Goal: Find specific page/section: Find specific page/section

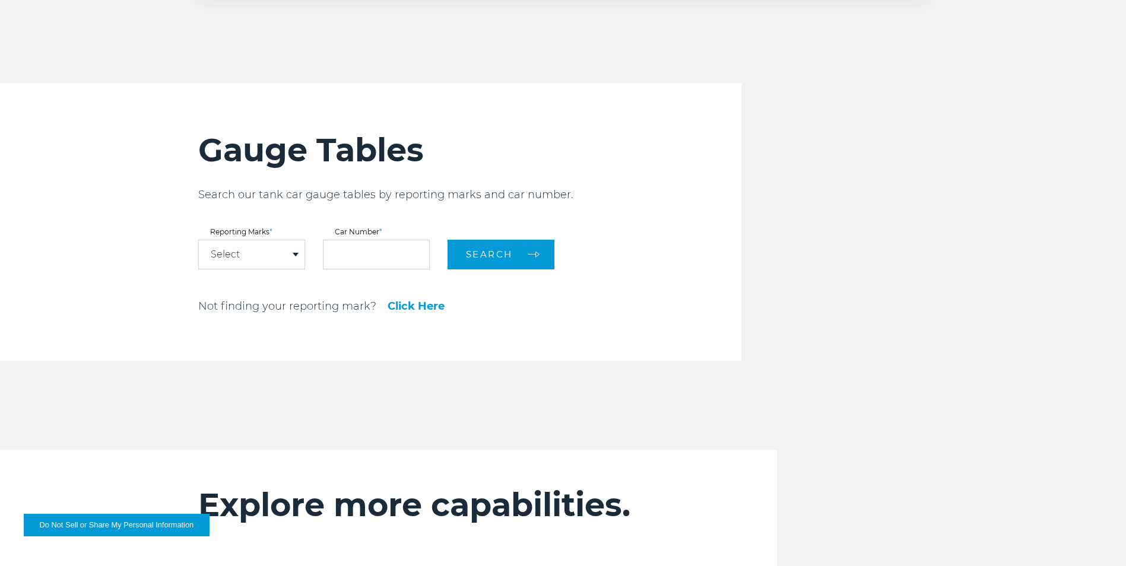
scroll to position [1305, 0]
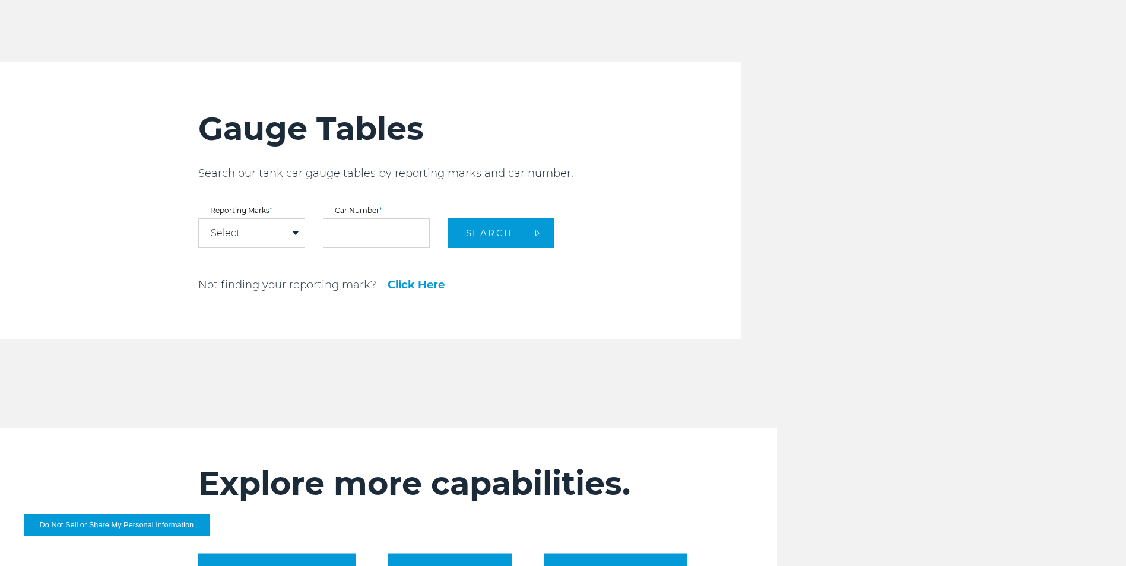
click at [278, 239] on div "Select" at bounding box center [252, 233] width 106 height 28
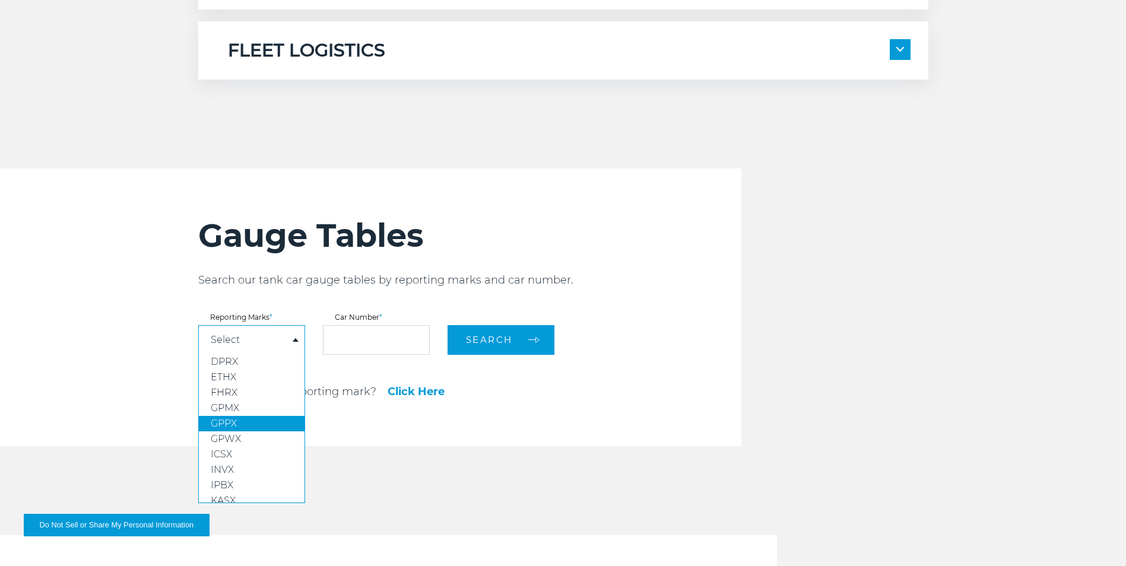
scroll to position [1187, 0]
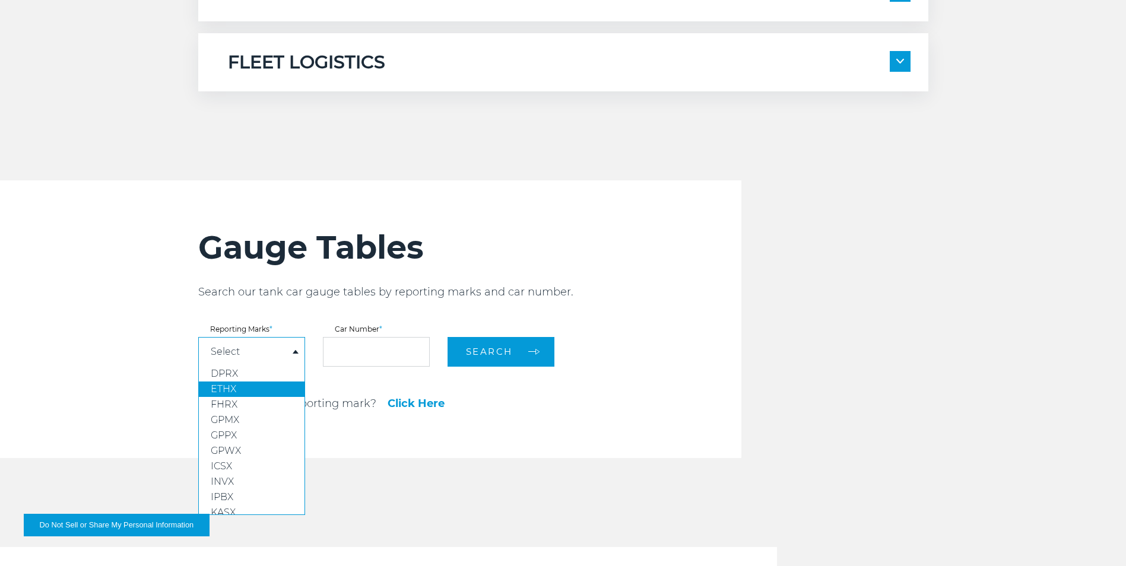
click at [234, 389] on span "ETHX" at bounding box center [224, 388] width 26 height 11
select select "****"
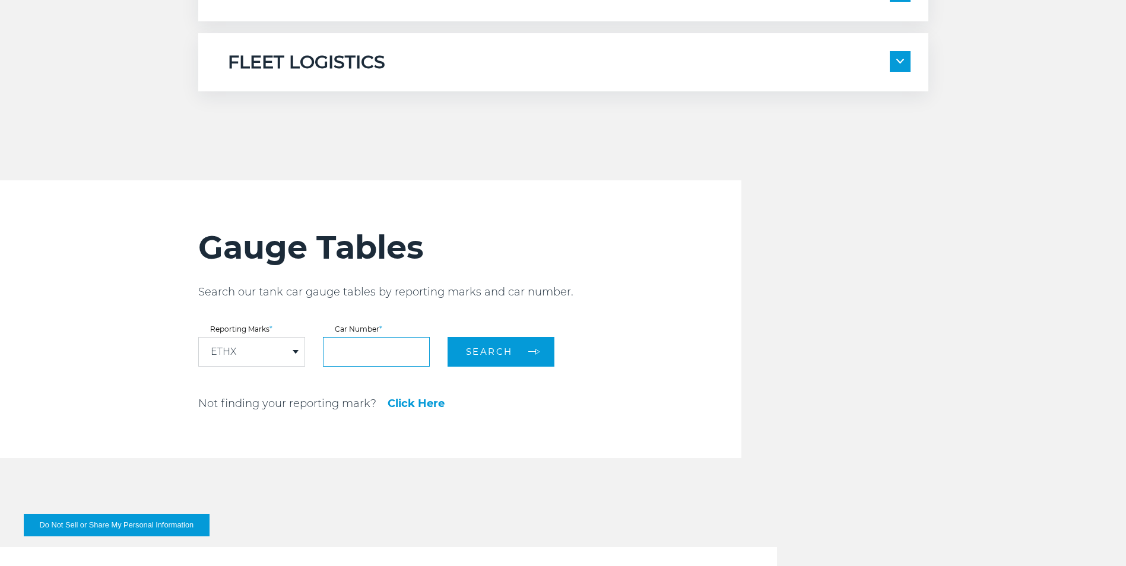
click at [340, 357] on input "text" at bounding box center [376, 352] width 107 height 30
type input "******"
click at [477, 352] on span "Search" at bounding box center [489, 351] width 47 height 11
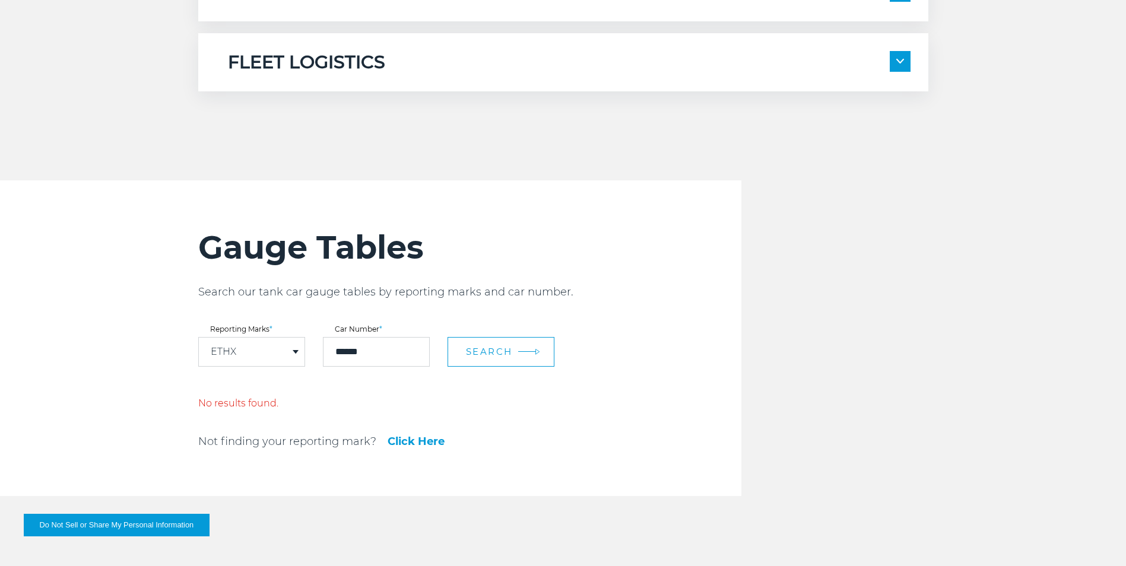
click at [474, 349] on span "Search" at bounding box center [489, 351] width 47 height 11
click at [294, 355] on div "ETHX" at bounding box center [252, 352] width 106 height 28
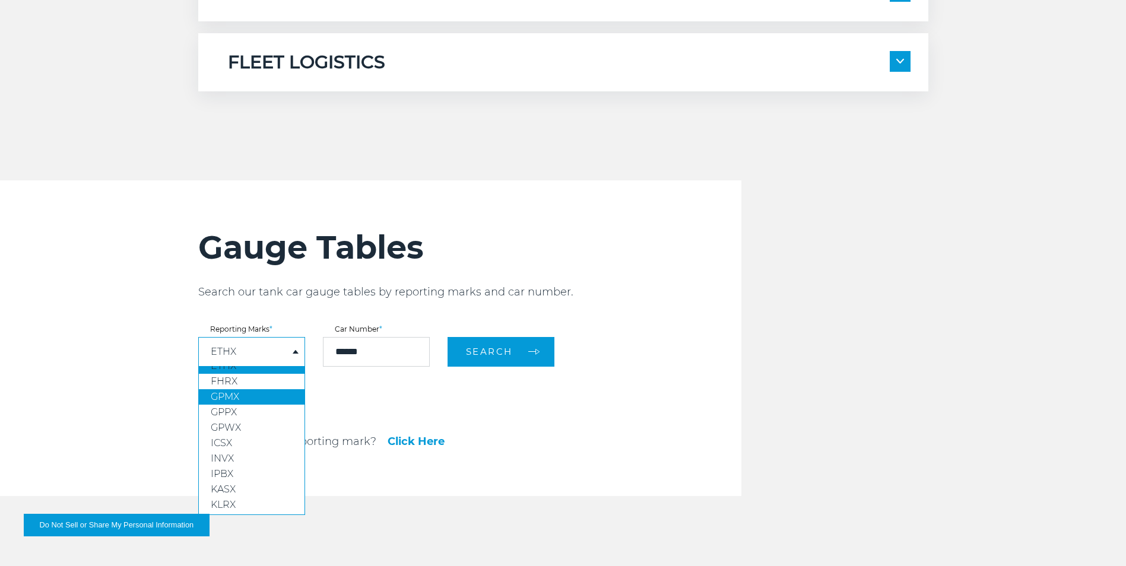
scroll to position [0, 0]
click at [246, 386] on link "ETHX" at bounding box center [252, 389] width 106 height 15
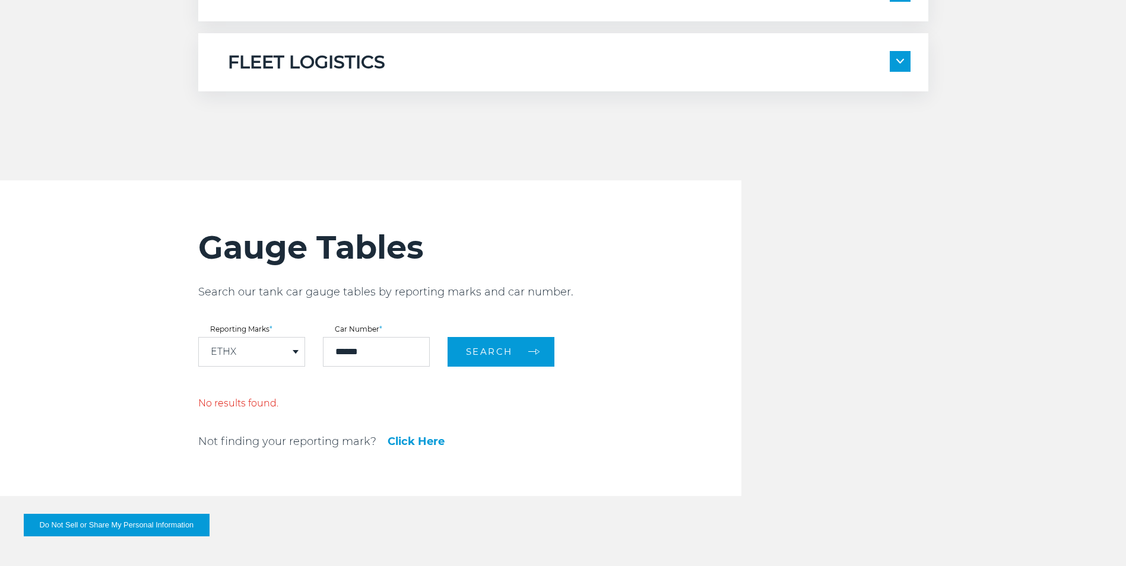
click at [558, 346] on form "Reporting Marks * ETHX DPRX ETHX FHRX GPMX GPPX GPWX ICSX INVX IPBX KASX KLRX K…" at bounding box center [469, 346] width 543 height 41
click at [538, 345] on button "Search" at bounding box center [500, 352] width 107 height 30
click at [411, 432] on div "Gauge Tables Search our tank car gauge tables by reporting marks and car number…" at bounding box center [469, 338] width 543 height 316
click at [417, 446] on link "Click Here" at bounding box center [415, 441] width 57 height 11
